Goal: Transaction & Acquisition: Download file/media

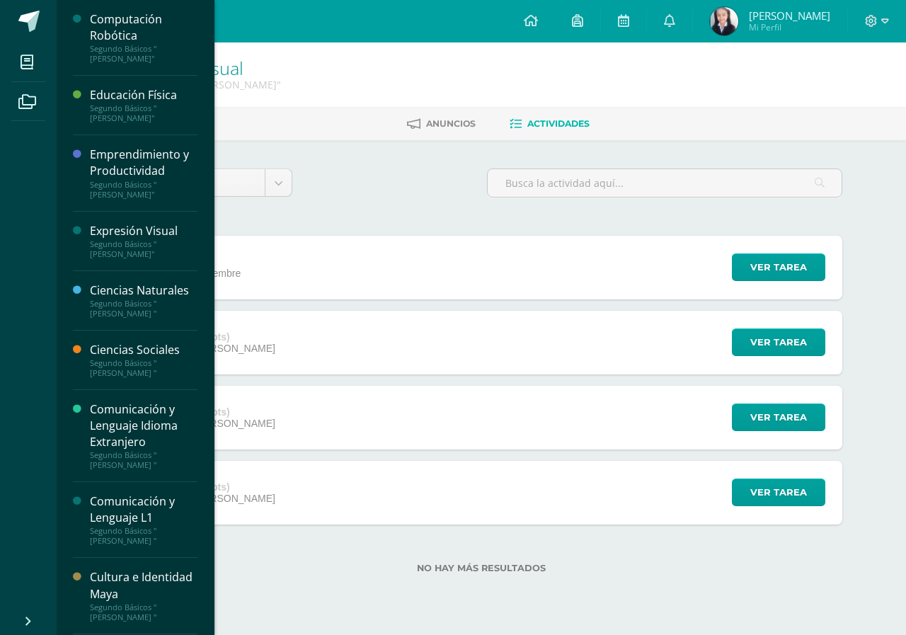
click at [132, 367] on div "Segundo Básicos "[PERSON_NAME] "" at bounding box center [144, 368] width 108 height 20
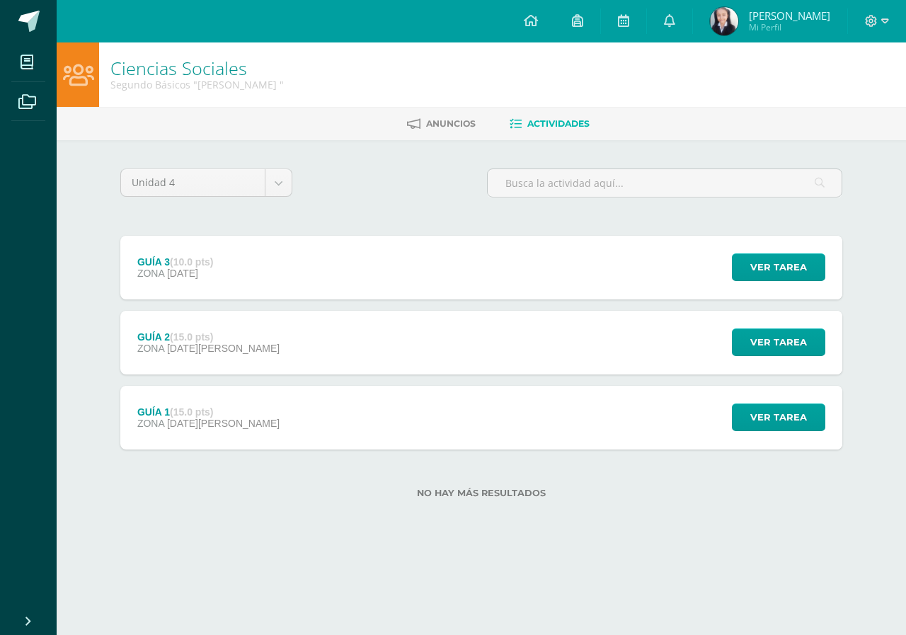
click at [161, 298] on div "GUÍA 3 (10.0 pts) ZONA [DATE]" at bounding box center [175, 268] width 110 height 64
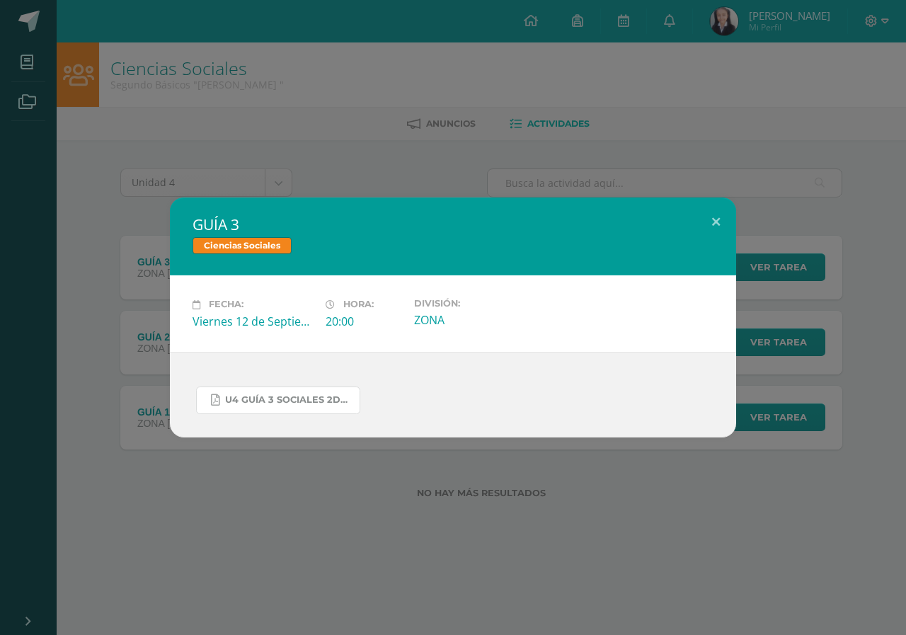
click at [244, 410] on link "U4 GUÍA 3 SOCIALES 2DO.pdf" at bounding box center [278, 401] width 164 height 28
click at [190, 80] on div "GUÍA 3 Ciencias Sociales Fecha: Viernes 12 de Septiembre Hora: 20:00 División: …" at bounding box center [453, 317] width 906 height 635
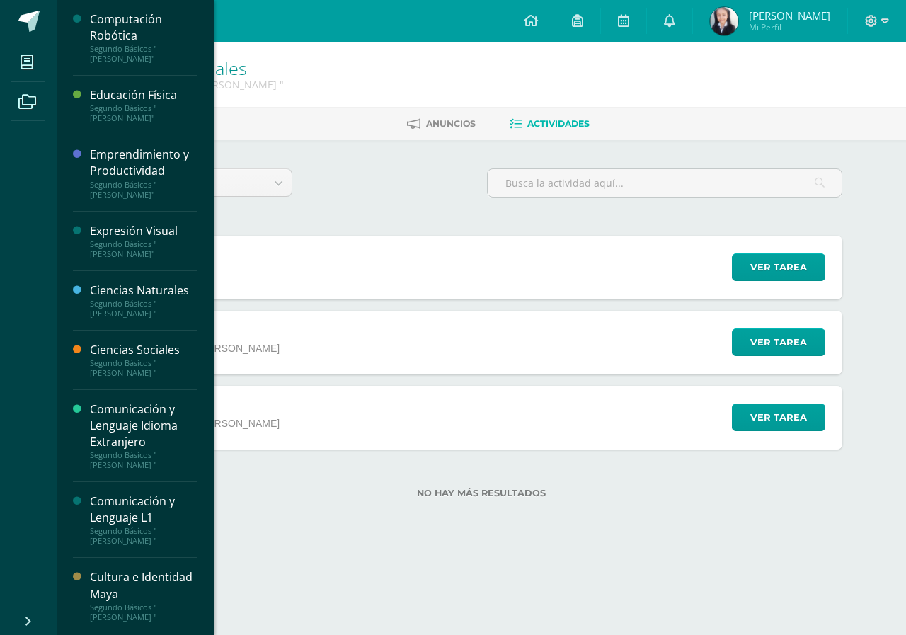
click at [151, 595] on div "Cultura e Identidad Maya" at bounding box center [144, 585] width 108 height 33
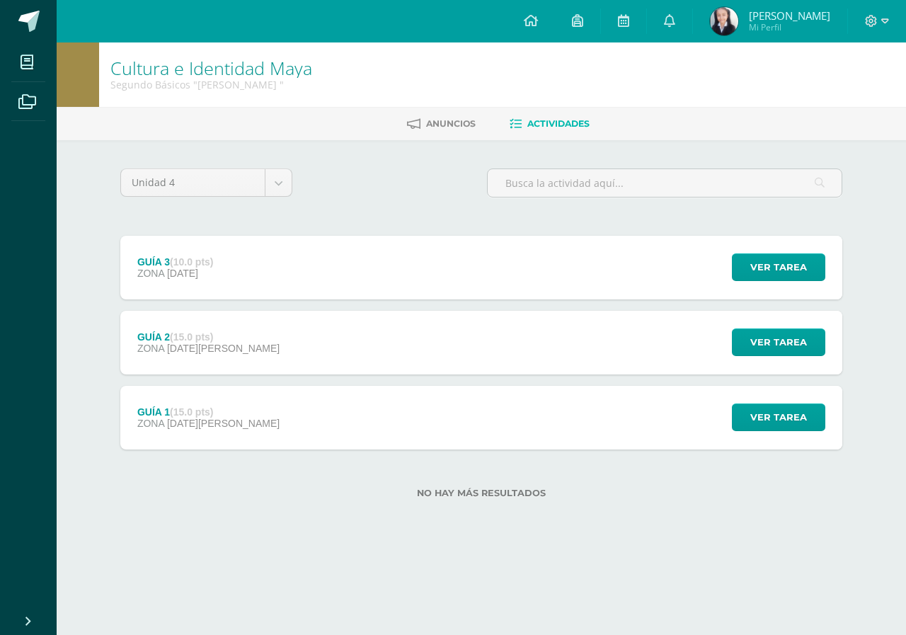
click at [269, 356] on div "GUÍA 2 (15.0 pts) ZONA 29 de Agosto Ver tarea GUÍA 2 Cultura e Identidad Maya C…" at bounding box center [481, 343] width 722 height 64
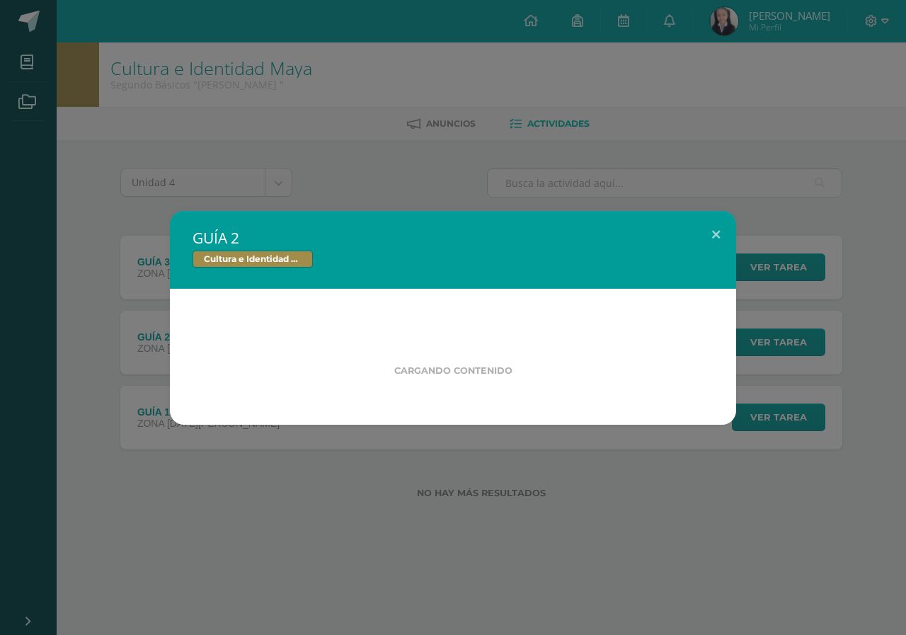
click at [272, 304] on div "Cargando contenido" at bounding box center [453, 357] width 566 height 136
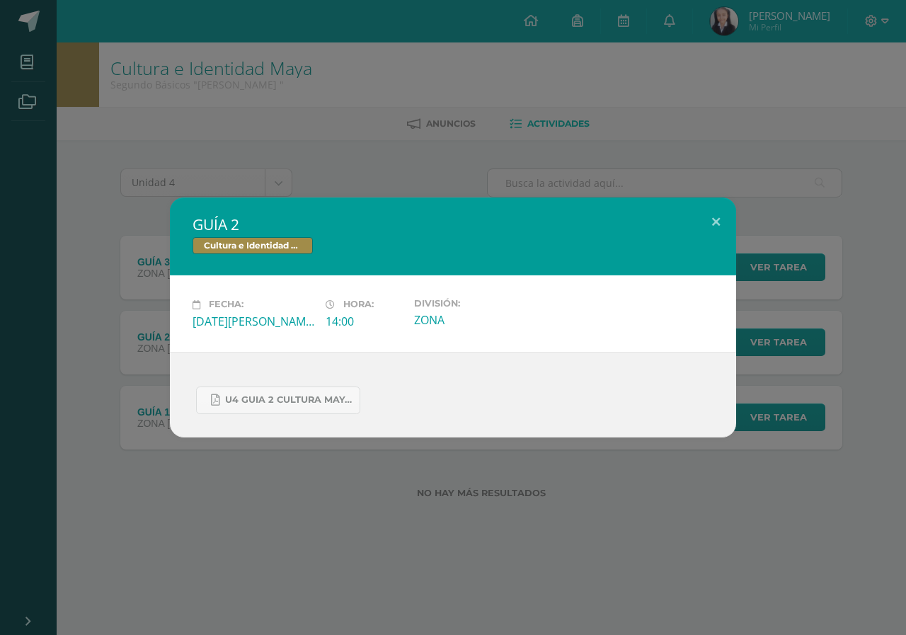
click at [258, 133] on div "GUÍA 2 Cultura e Identidad Maya Fecha: Viernes 29 de Agosto Hora: 14:00 Divisió…" at bounding box center [453, 317] width 906 height 635
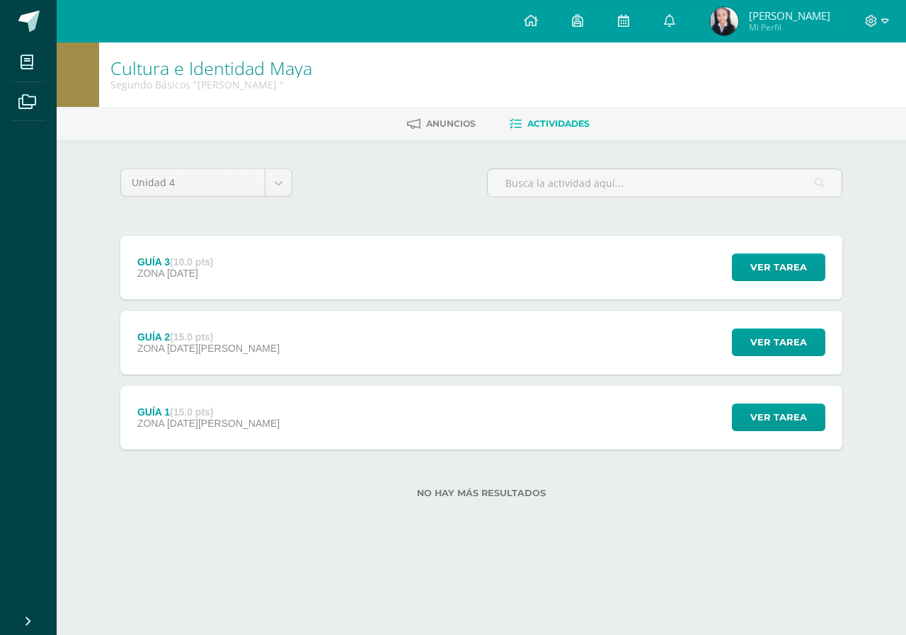
click at [260, 263] on div "Cultura e Identidad Maya" at bounding box center [453, 255] width 469 height 18
click at [230, 263] on div "GUÍA 3 (10.0 pts) ZONA [DATE]" at bounding box center [175, 268] width 110 height 64
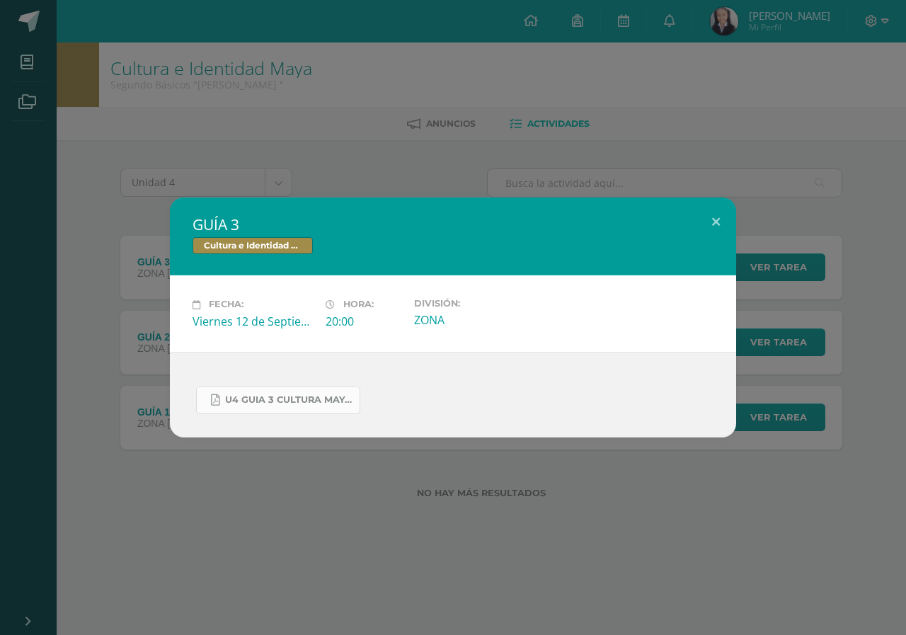
click at [267, 399] on span "U4 GUIA 3 CULTURA MAYA BASICOS.pdf" at bounding box center [288, 399] width 127 height 11
click at [240, 47] on div "GUÍA 3 Cultura e Identidad Maya Fecha: Viernes 12 de Septiembre Hora: 20:00 Div…" at bounding box center [453, 317] width 906 height 635
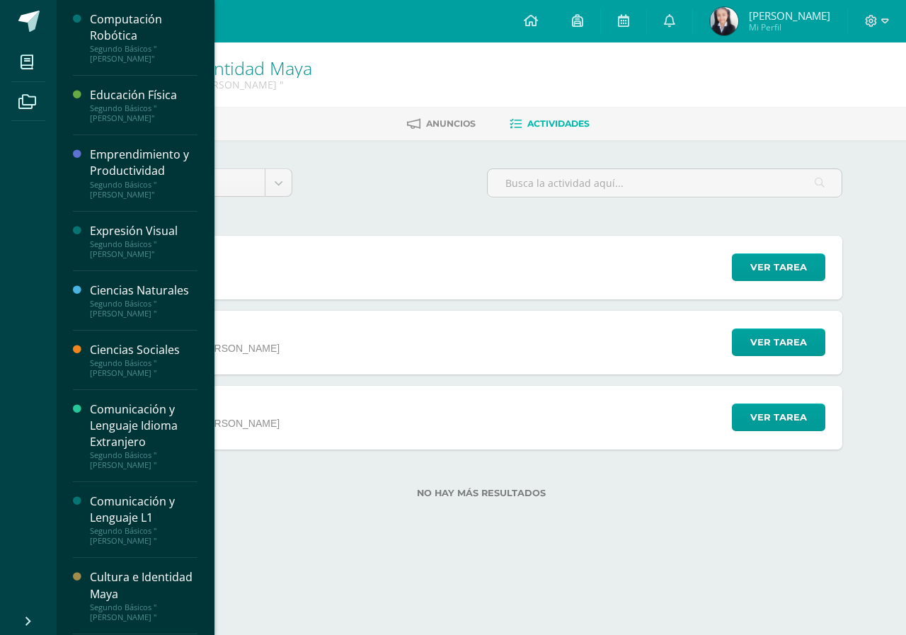
click at [105, 384] on div "Ciencias Sociales Segundo Básicos "Miguel Angel "" at bounding box center [135, 360] width 125 height 59
click at [113, 366] on div "Segundo Básicos "[PERSON_NAME] "" at bounding box center [144, 368] width 108 height 20
click at [98, 377] on div "Segundo Básicos "[PERSON_NAME] "" at bounding box center [144, 368] width 108 height 20
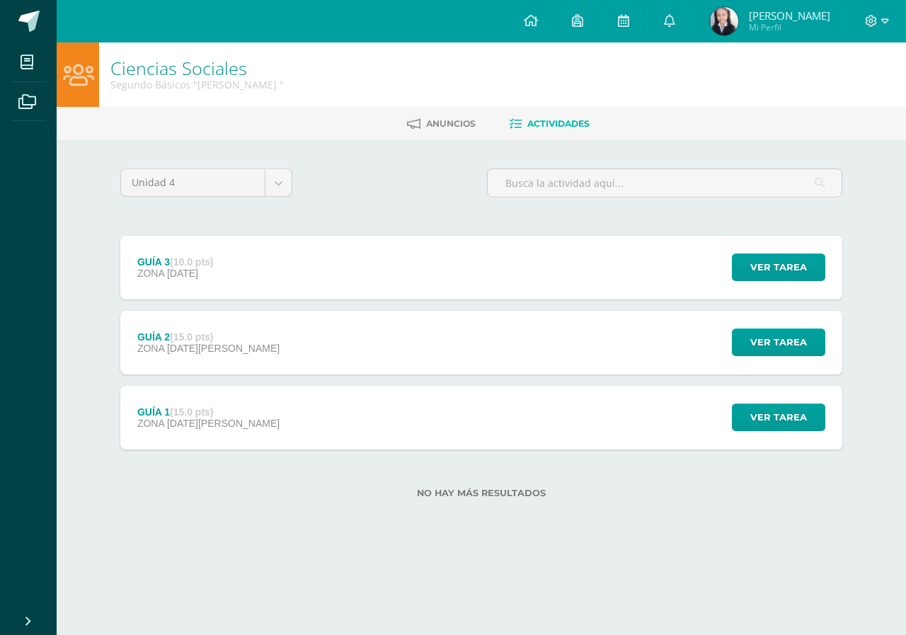
click at [214, 266] on div "GUÍA 3 (10.0 pts)" at bounding box center [175, 261] width 76 height 11
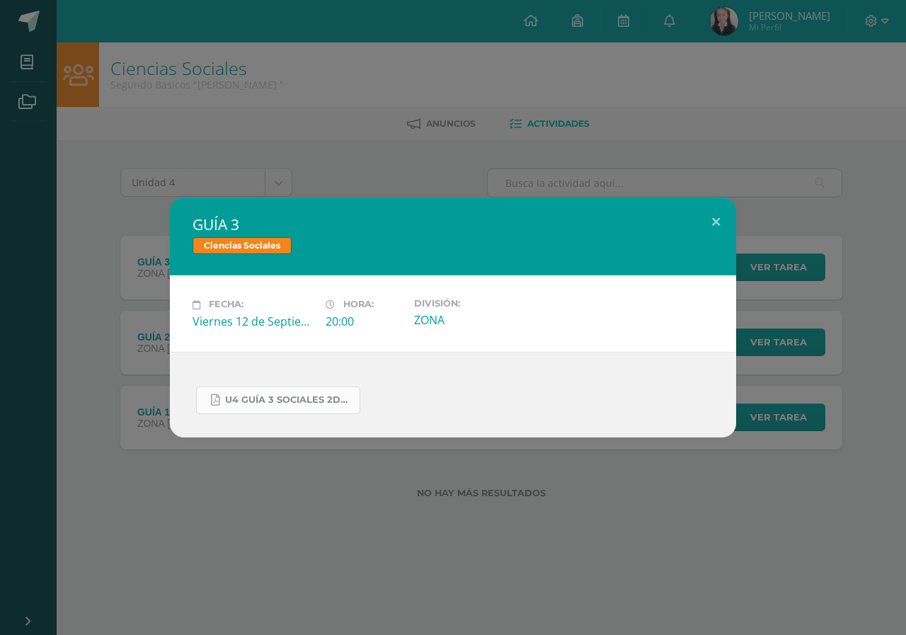
click at [213, 403] on icon at bounding box center [215, 400] width 8 height 12
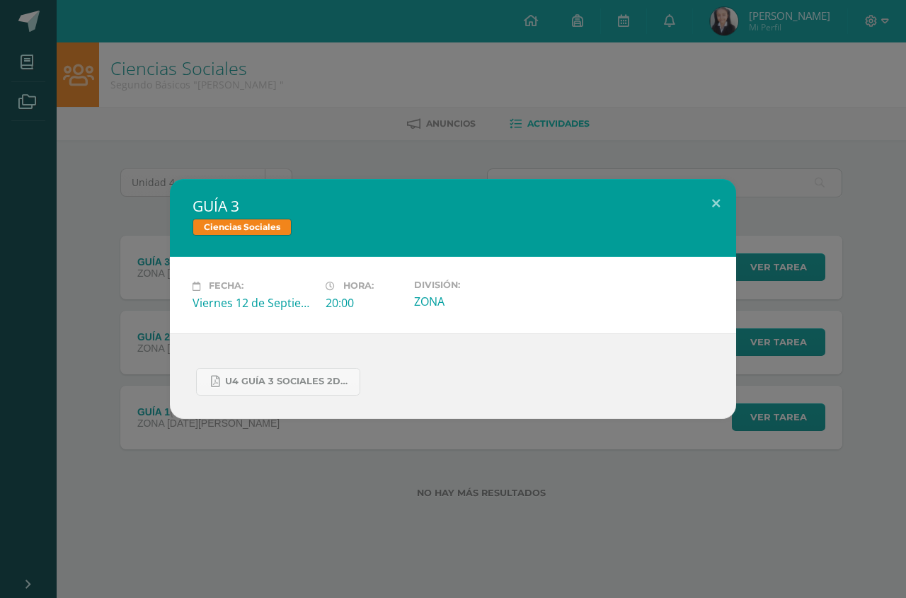
click at [0, 37] on div "GUÍA 3 Ciencias Sociales Fecha: [DATE] Hora: 20:00 División: ZONA" at bounding box center [453, 299] width 906 height 598
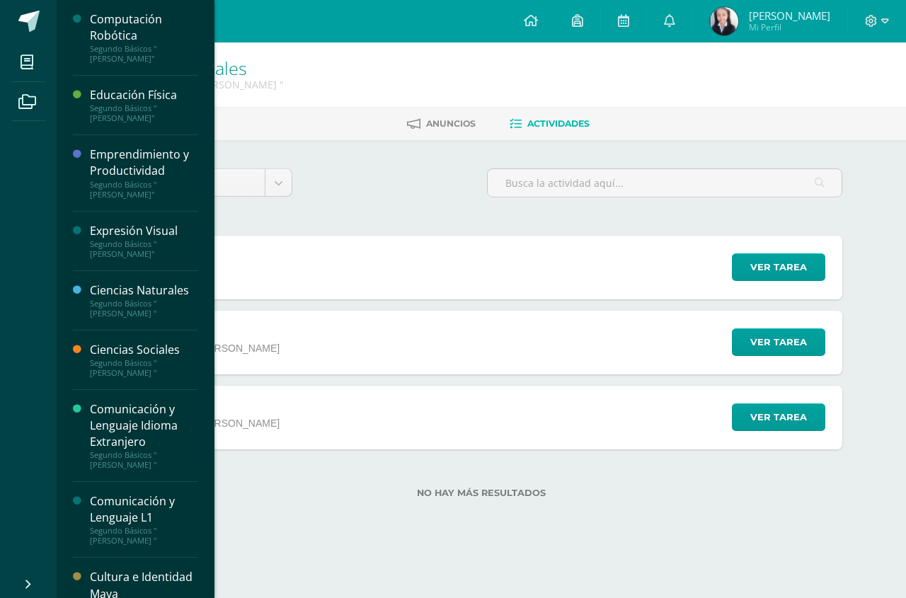
click at [145, 22] on div "Computación Robótica" at bounding box center [144, 27] width 108 height 33
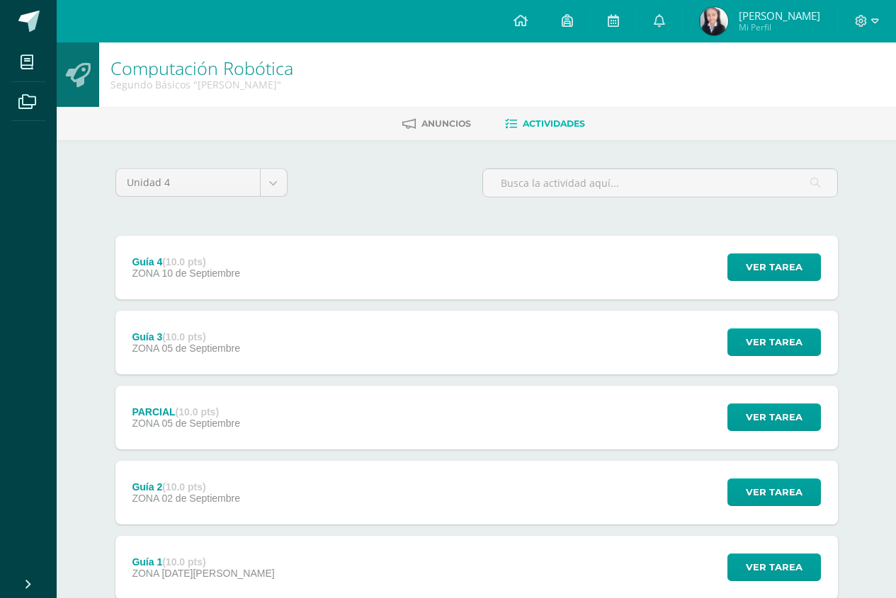
click at [258, 271] on div "Guía 4 (10.0 pts) ZONA 10 de Septiembre Ver tarea Guía 4 Computación Robótica C…" at bounding box center [476, 268] width 722 height 64
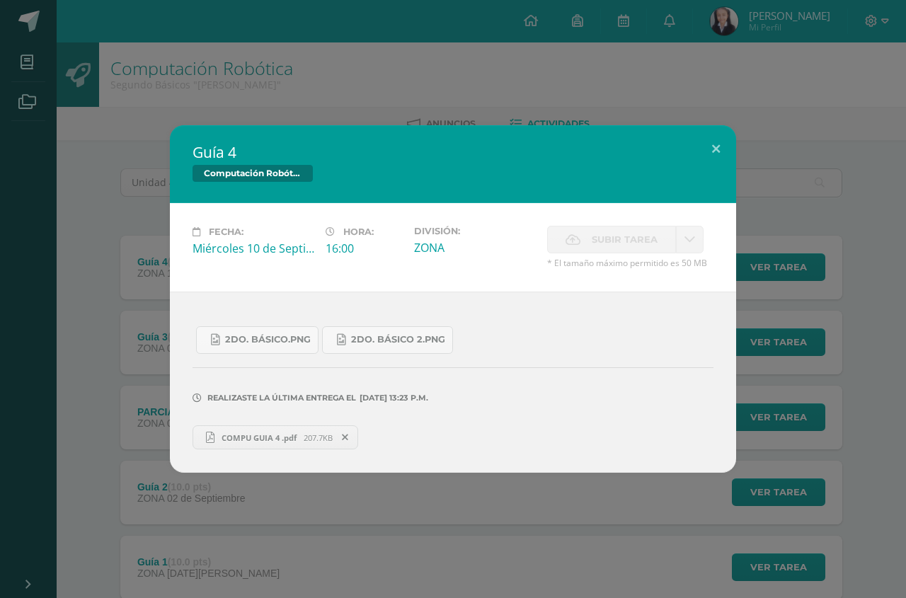
click at [367, 124] on div "Guía 4 Computación Robótica Fecha: Miércoles 10 de Septiembre Hora: 16:00 Divis…" at bounding box center [453, 299] width 906 height 598
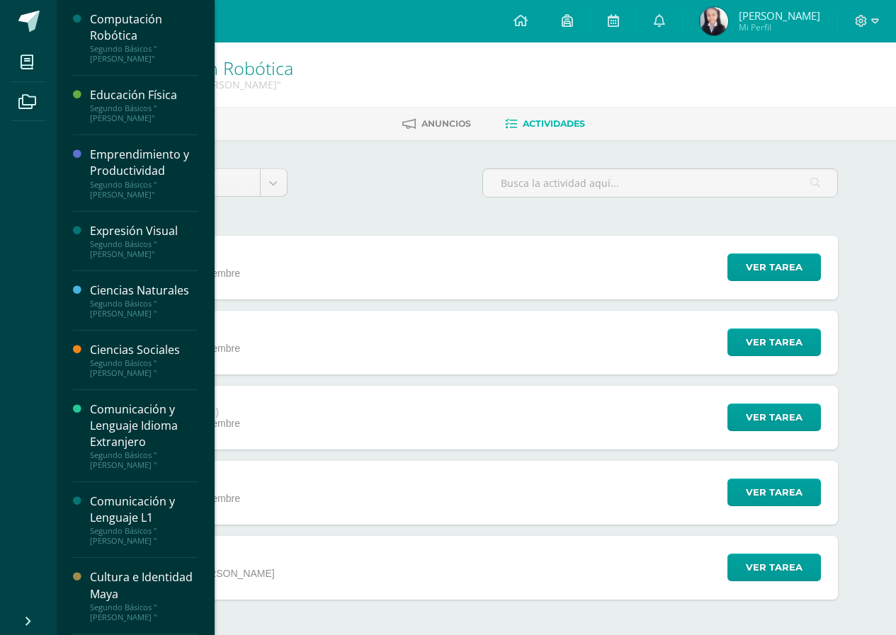
click at [120, 348] on div "Ciencias Sociales" at bounding box center [144, 350] width 108 height 16
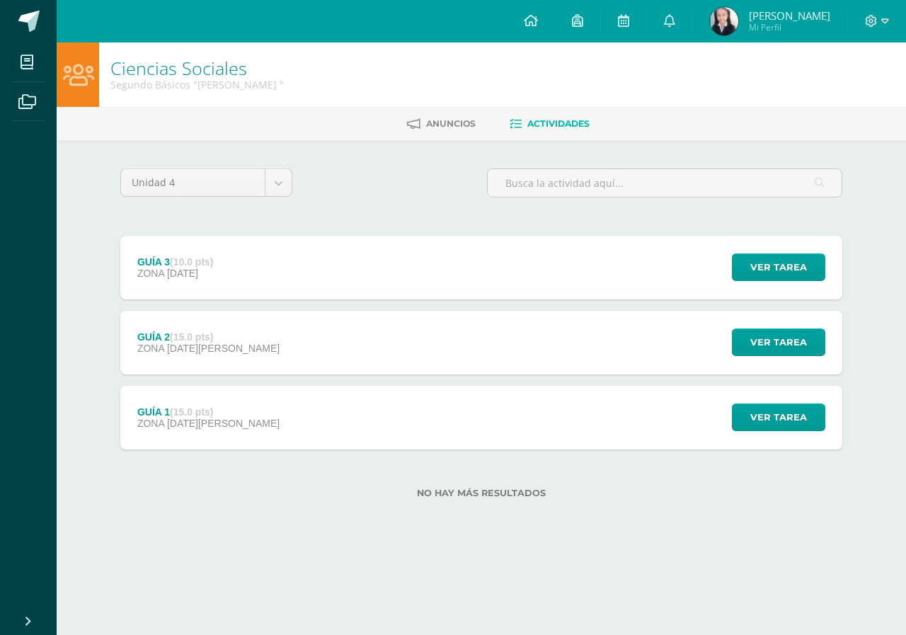
click at [181, 263] on strong "(10.0 pts)" at bounding box center [191, 261] width 43 height 11
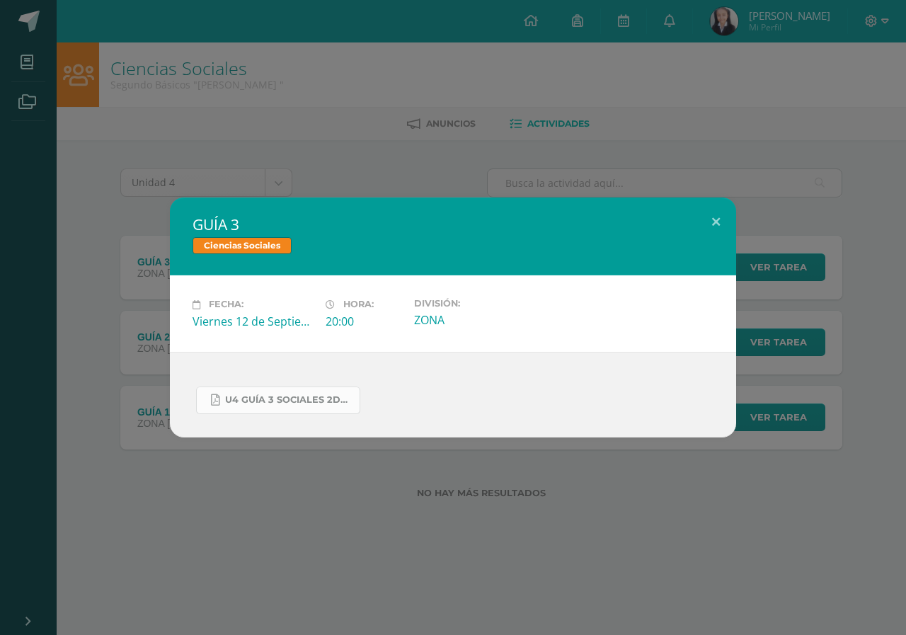
click at [270, 404] on span "U4 GUÍA 3 SOCIALES 2DO.pdf" at bounding box center [288, 399] width 127 height 11
click at [302, 408] on link "U4 GUÍA 3 SOCIALES 2DO.pdf" at bounding box center [278, 401] width 164 height 28
